Goal: Task Accomplishment & Management: Manage account settings

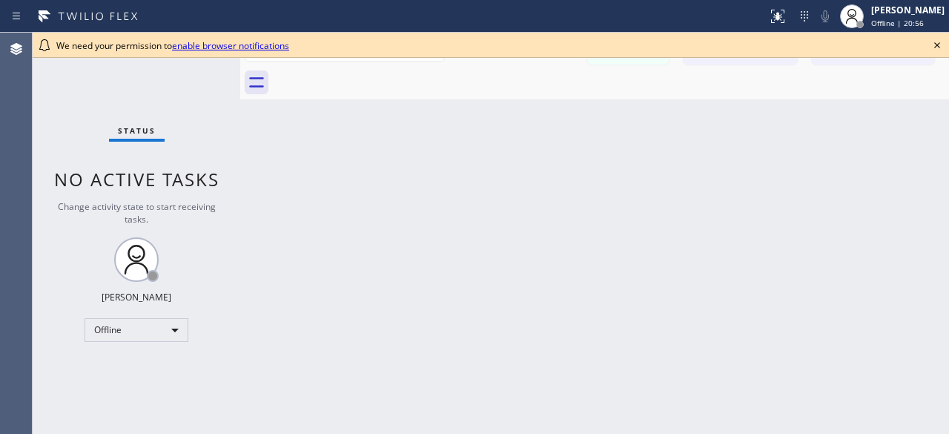
click at [44, 88] on div "Status No active tasks Change activity state to start receiving tasks. [PERSON_…" at bounding box center [137, 233] width 208 height 401
click at [182, 330] on div "Offline" at bounding box center [137, 330] width 104 height 24
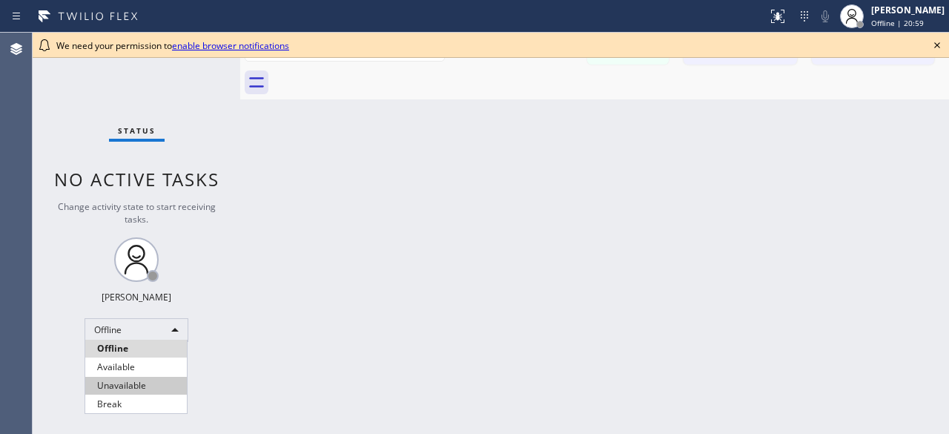
click at [139, 389] on li "Unavailable" at bounding box center [136, 386] width 102 height 18
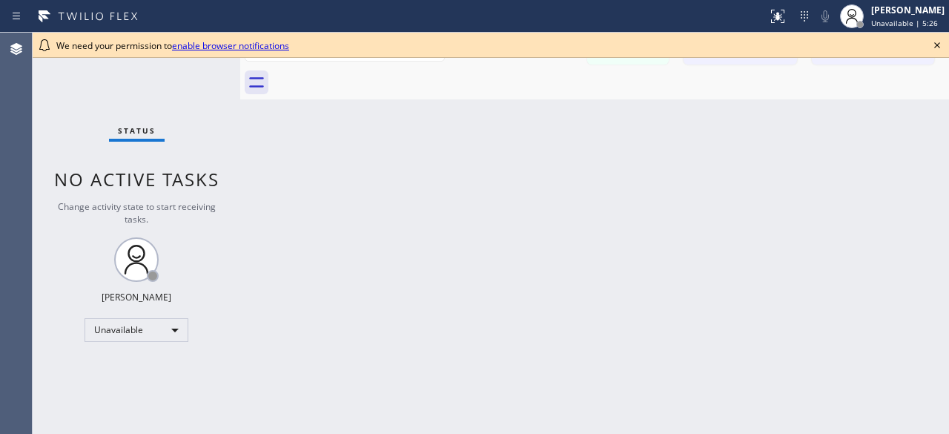
click at [941, 46] on icon at bounding box center [938, 45] width 18 height 18
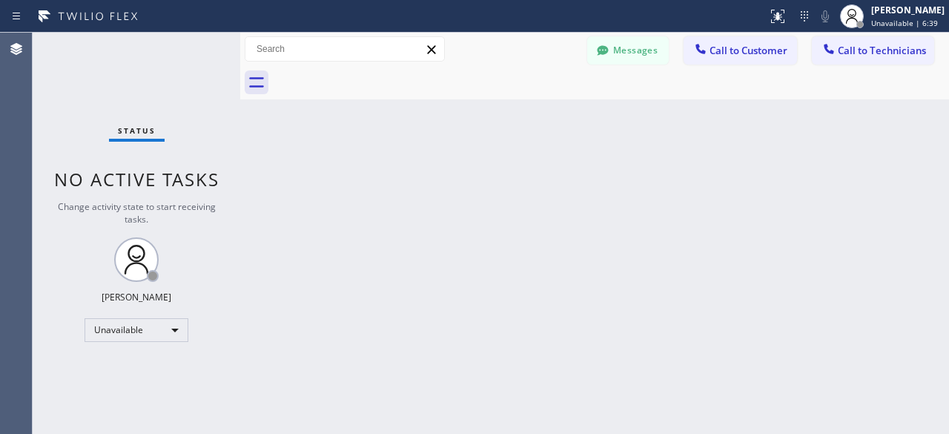
click at [81, 88] on div "Status No active tasks Change activity state to start receiving tasks. [PERSON_…" at bounding box center [137, 233] width 208 height 401
click at [56, 112] on div "Status No active tasks Change activity state to start receiving tasks. [PERSON_…" at bounding box center [137, 233] width 208 height 401
click at [849, 280] on div "Back to Dashboard Change Sender ID Customers Technicians [PERSON_NAME] [PERSON_…" at bounding box center [594, 233] width 709 height 401
click at [860, 247] on div "Back to Dashboard Change Sender ID Customers Technicians [PERSON_NAME] [PERSON_…" at bounding box center [594, 233] width 709 height 401
